Goal: Find specific page/section: Find specific page/section

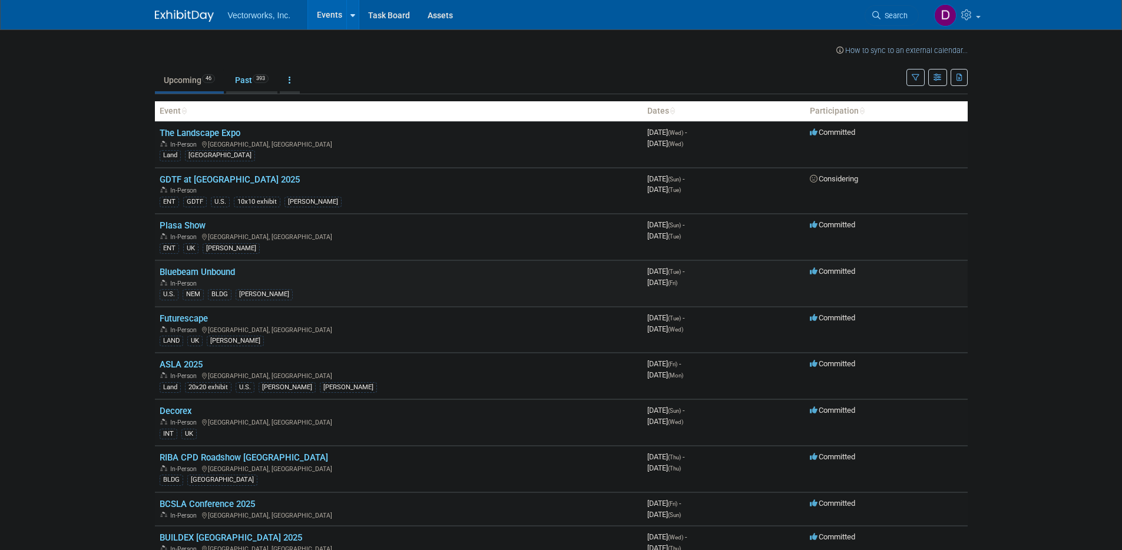
click at [183, 274] on link "Bluebeam Unbound" at bounding box center [197, 272] width 75 height 11
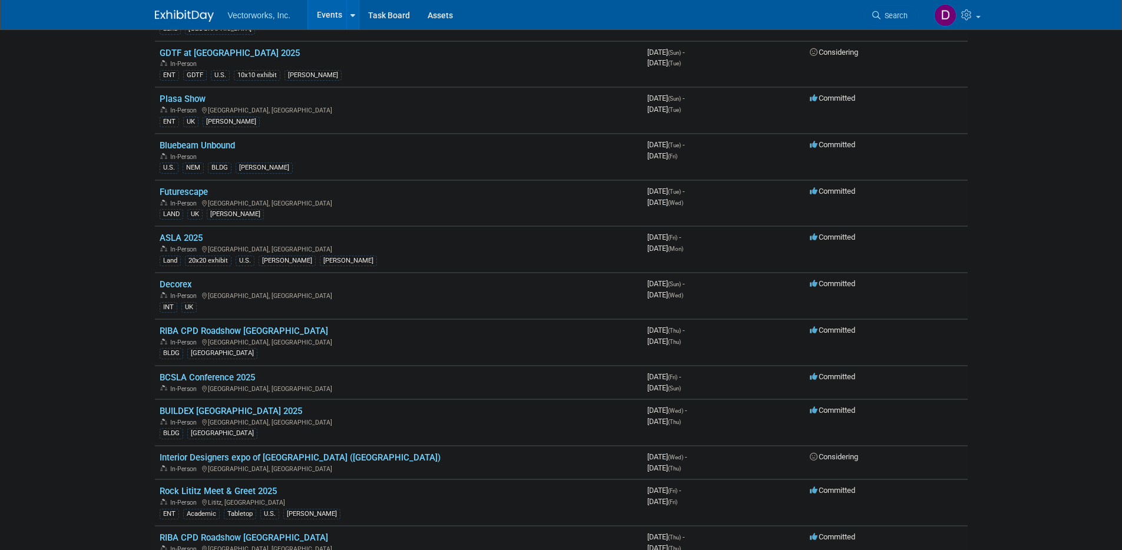
scroll to position [127, 0]
click at [179, 239] on link "ASLA 2025" at bounding box center [181, 237] width 43 height 11
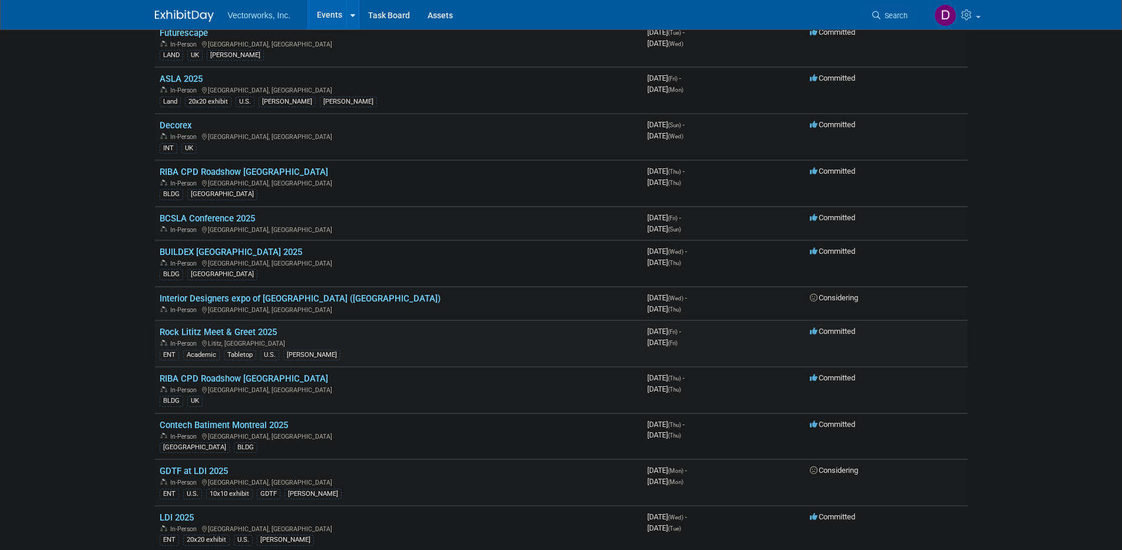
scroll to position [287, 0]
click at [218, 331] on link "Rock Lititz Meet & Greet 2025" at bounding box center [218, 331] width 117 height 11
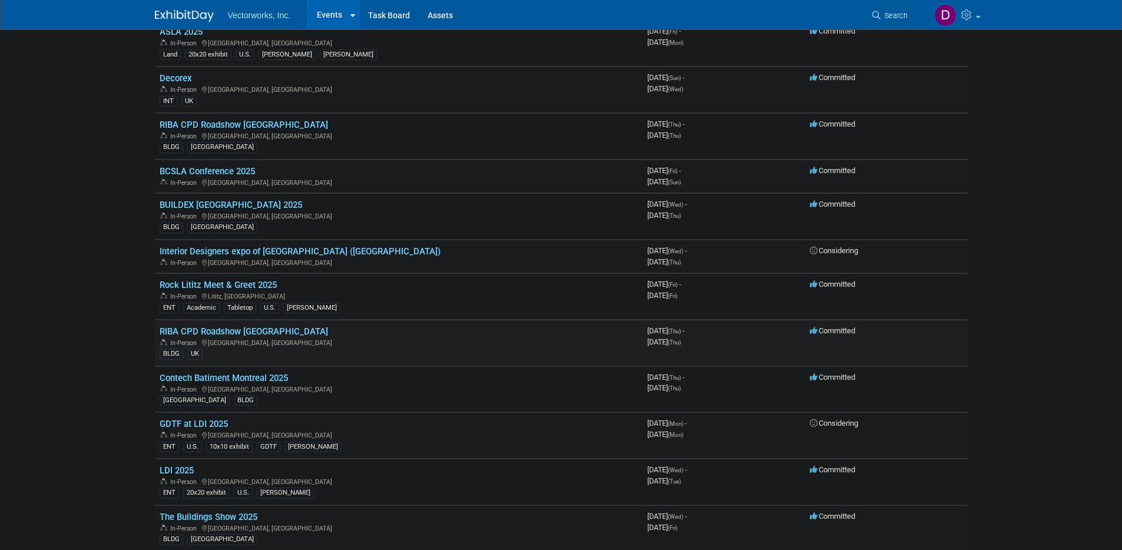
scroll to position [427, 0]
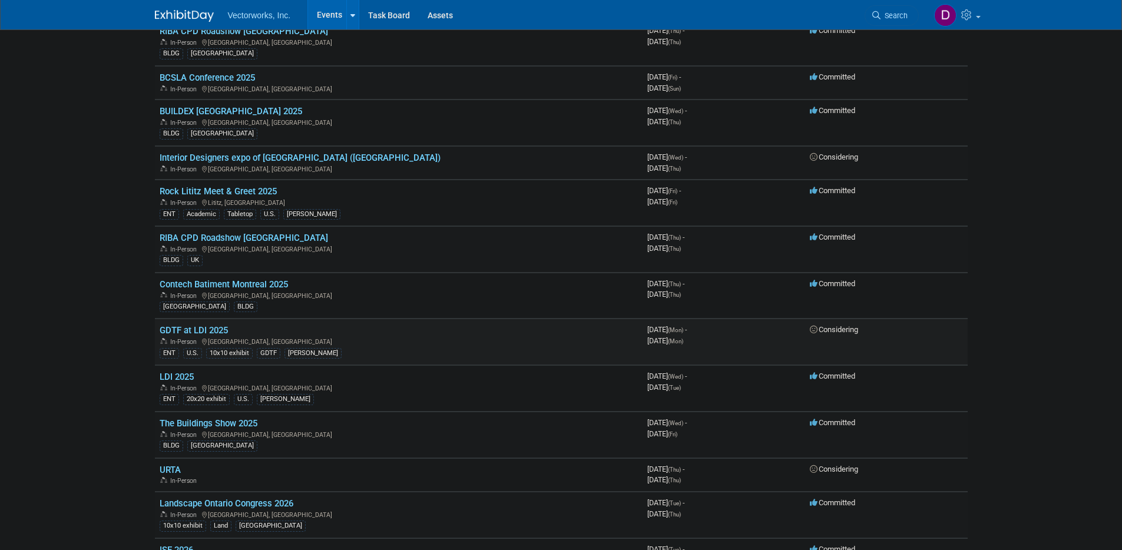
click at [200, 330] on link "GDTF at LDI 2025" at bounding box center [194, 330] width 68 height 11
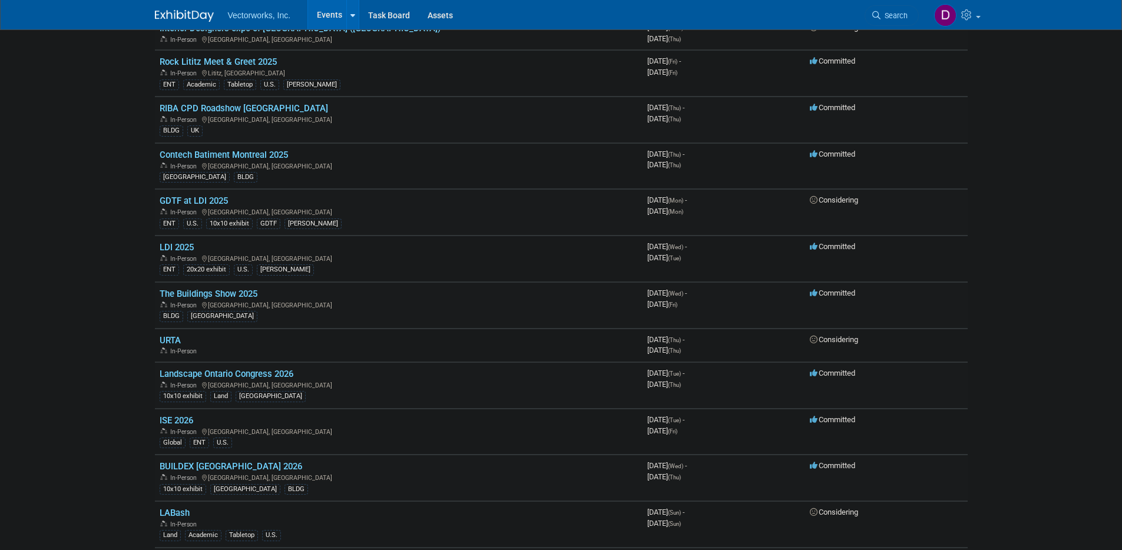
scroll to position [0, 0]
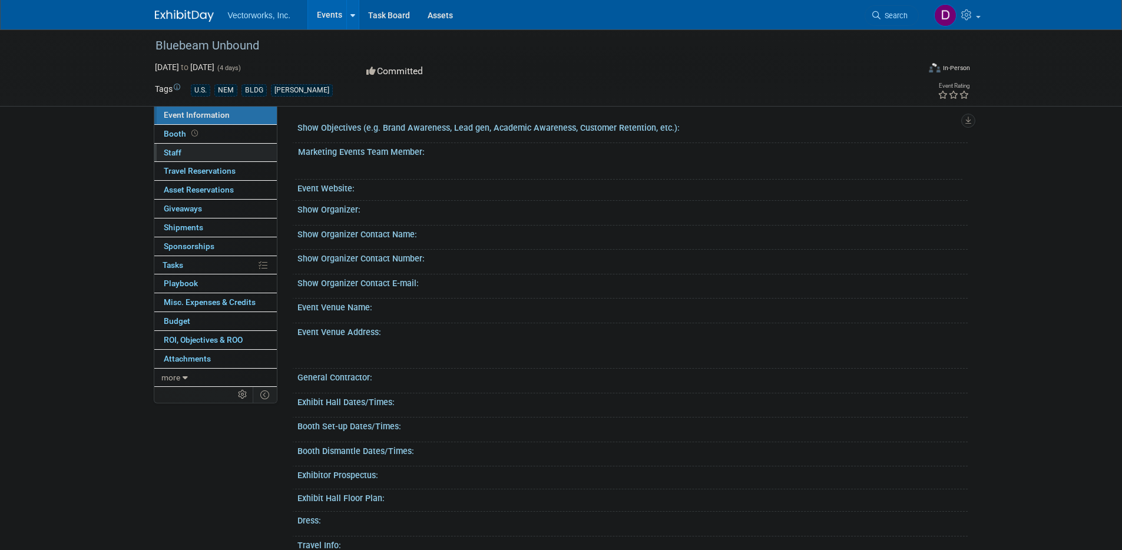
click at [170, 152] on span "Staff 0" at bounding box center [173, 152] width 18 height 9
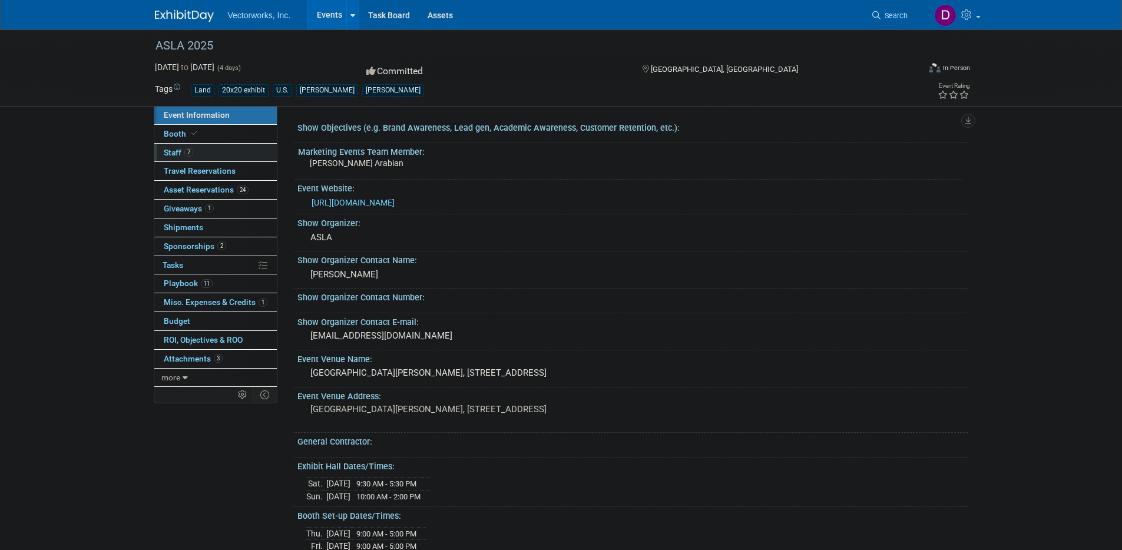
click at [176, 152] on span "Staff 7" at bounding box center [178, 152] width 29 height 9
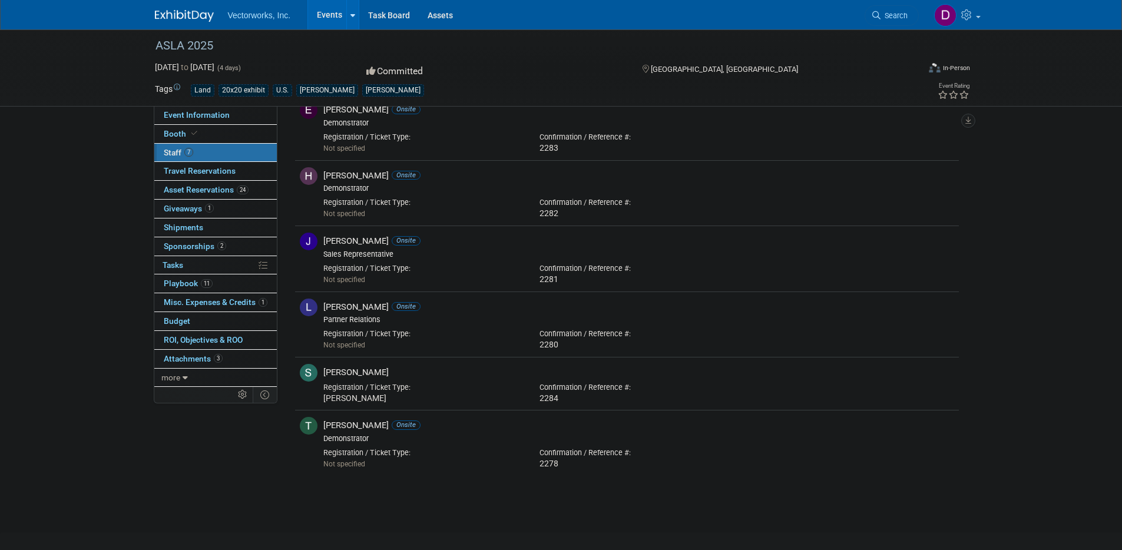
scroll to position [42, 0]
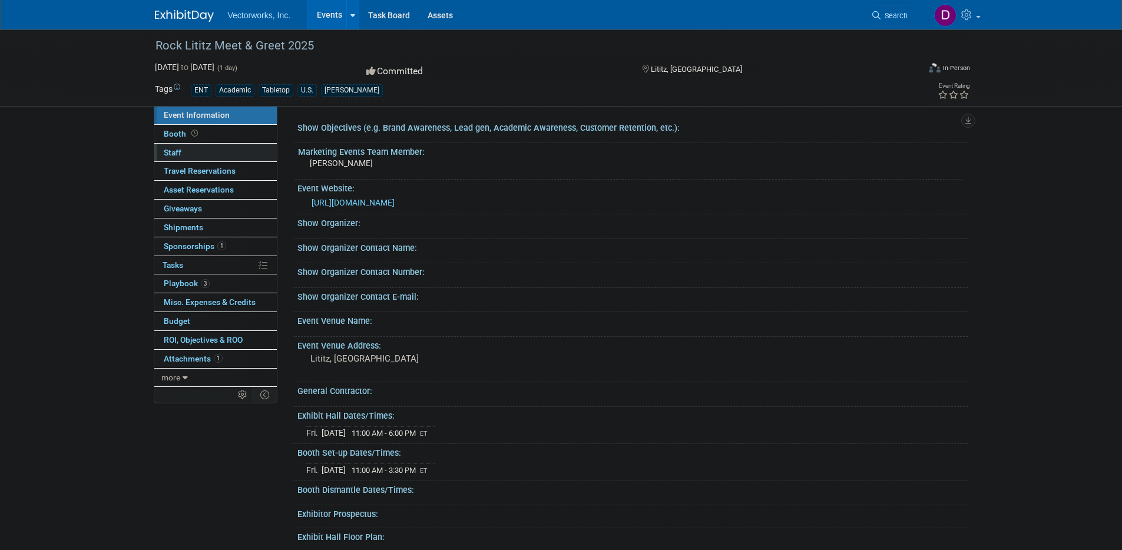
click at [174, 150] on span "Staff 0" at bounding box center [173, 152] width 18 height 9
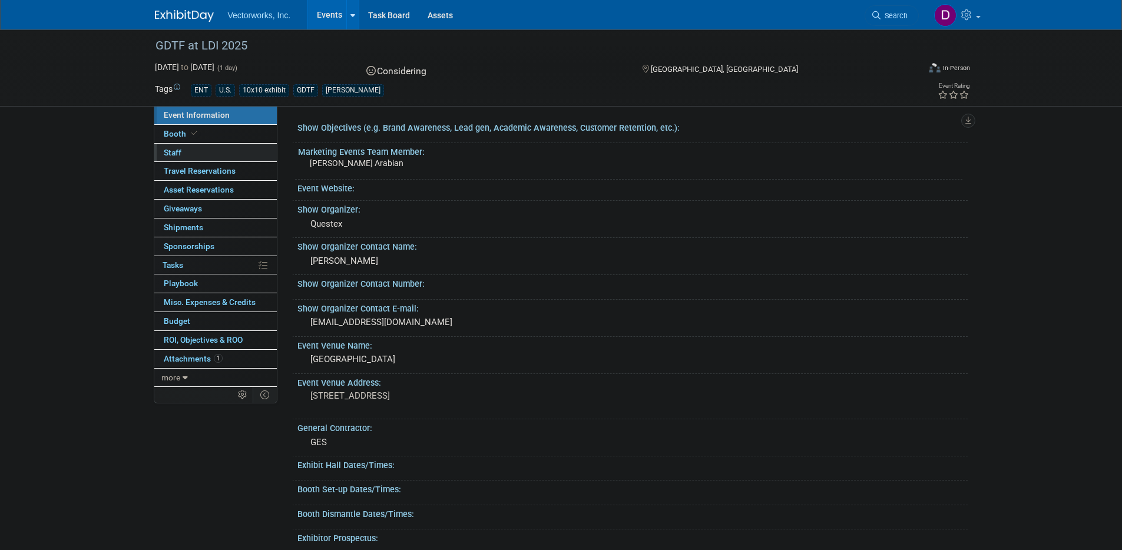
click at [175, 153] on span "Staff 0" at bounding box center [173, 152] width 18 height 9
